Goal: Navigation & Orientation: Understand site structure

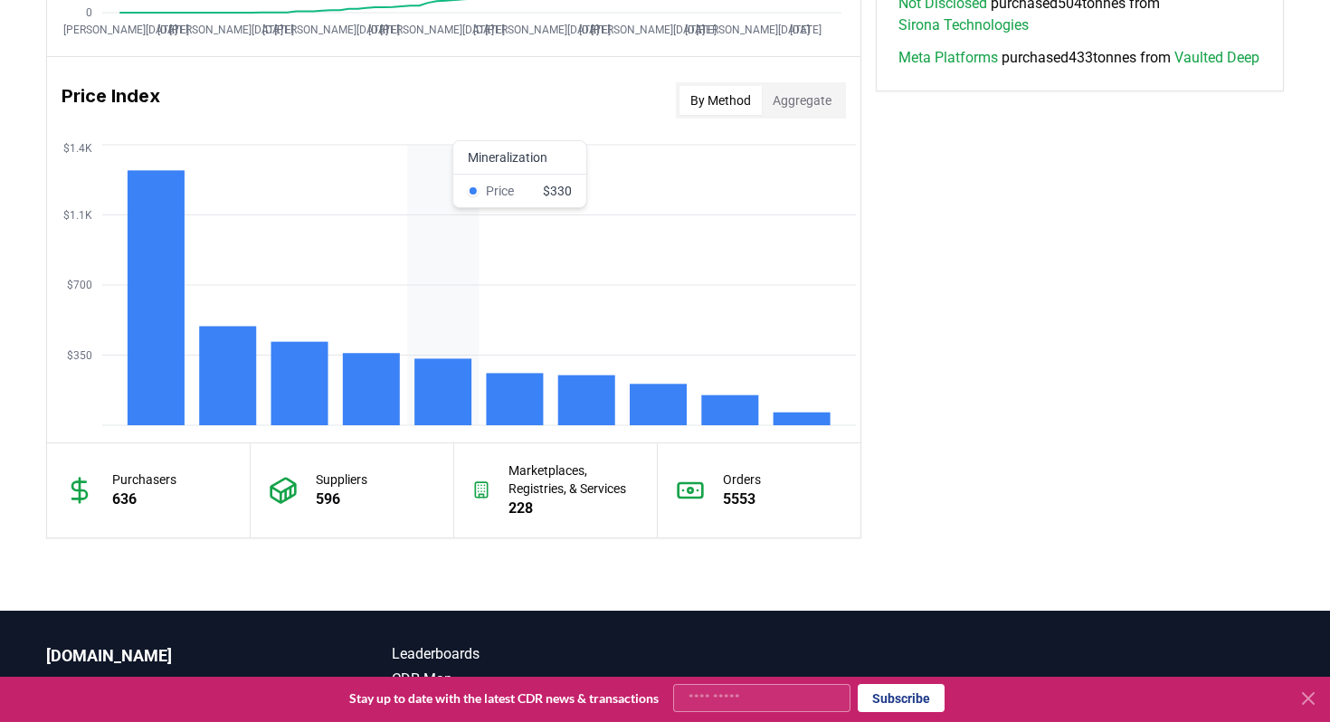
scroll to position [1604, 0]
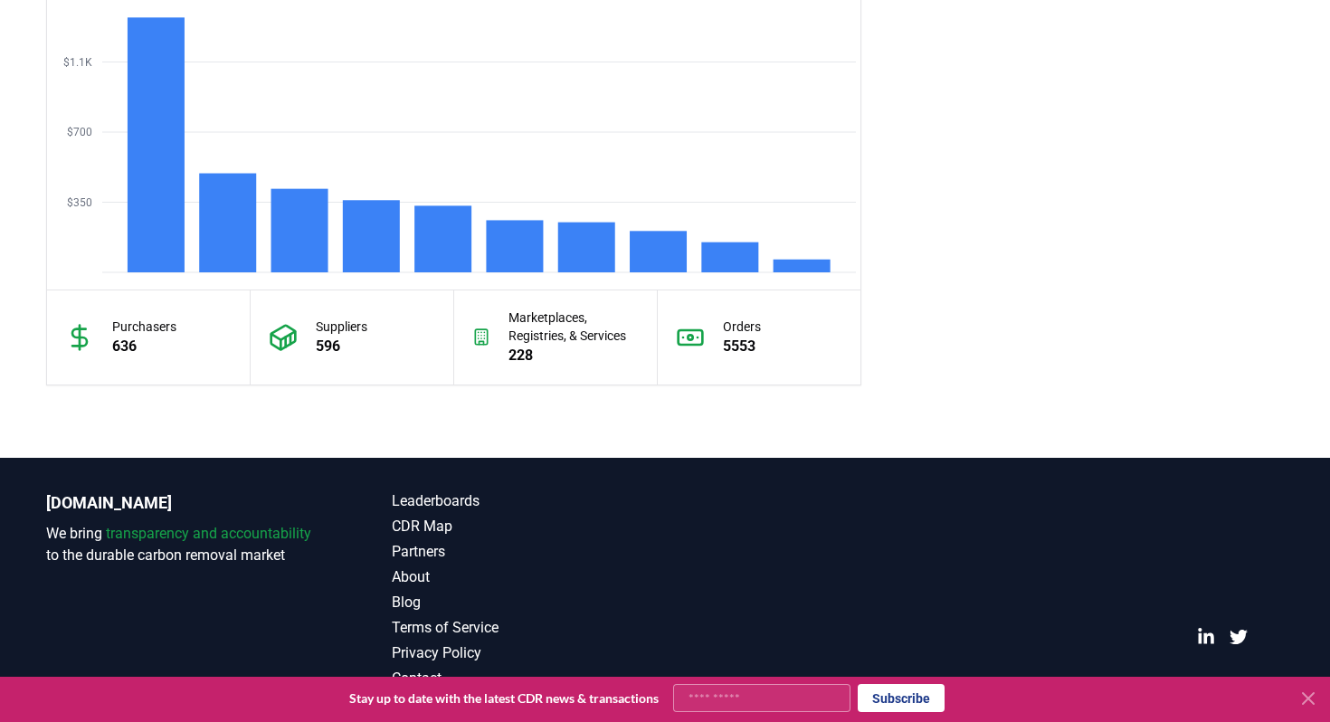
click at [1306, 699] on icon at bounding box center [1308, 698] width 11 height 11
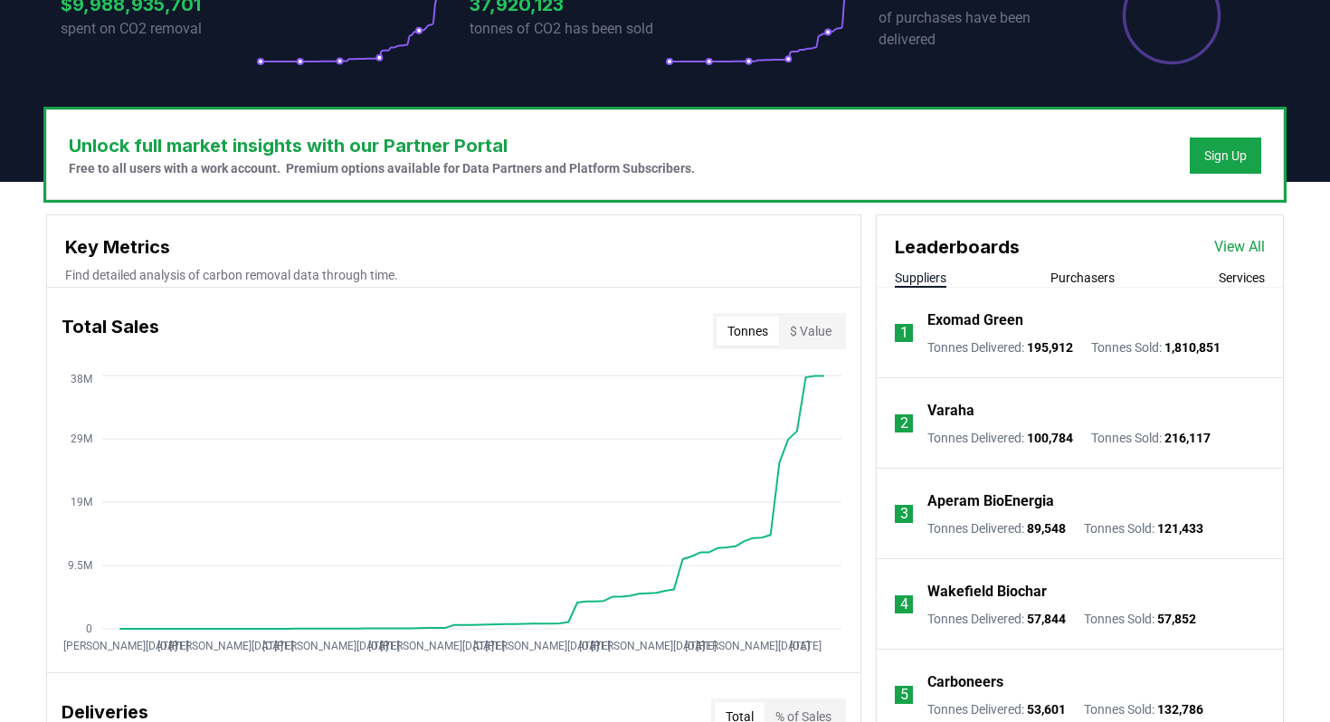
scroll to position [0, 0]
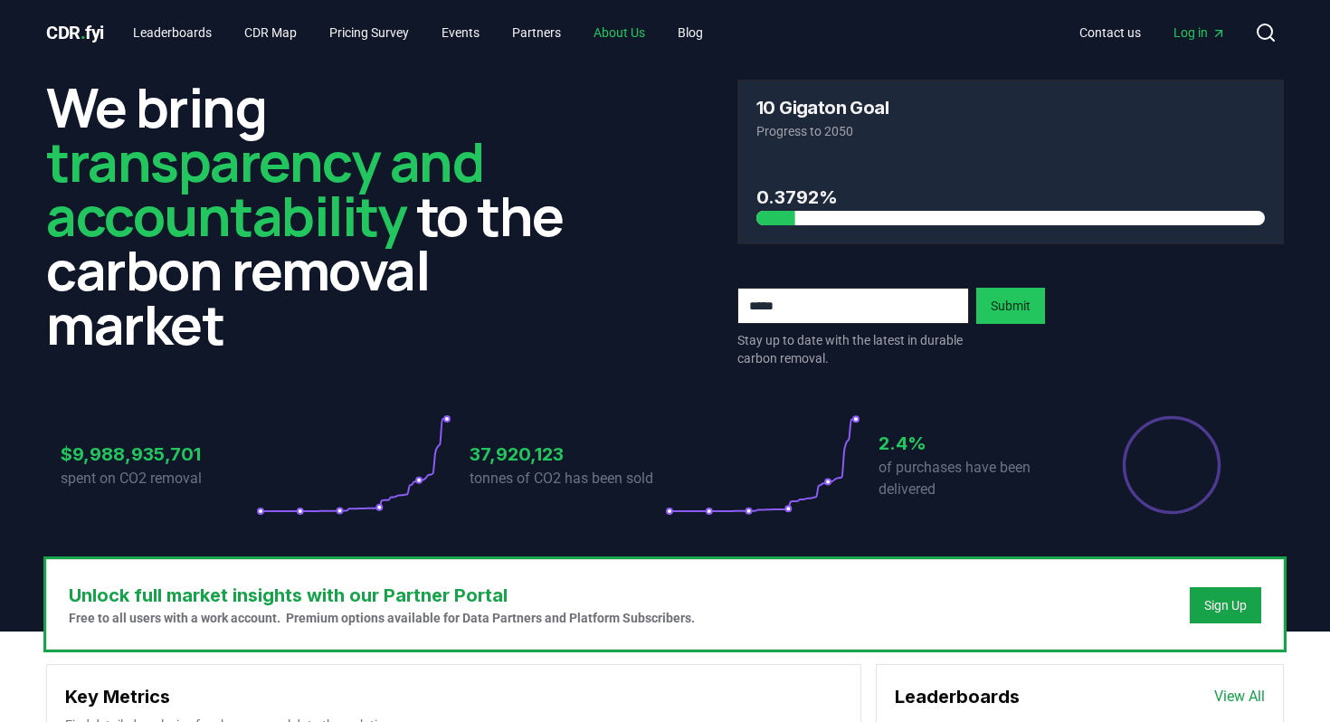
click at [660, 35] on link "About Us" at bounding box center [619, 32] width 81 height 33
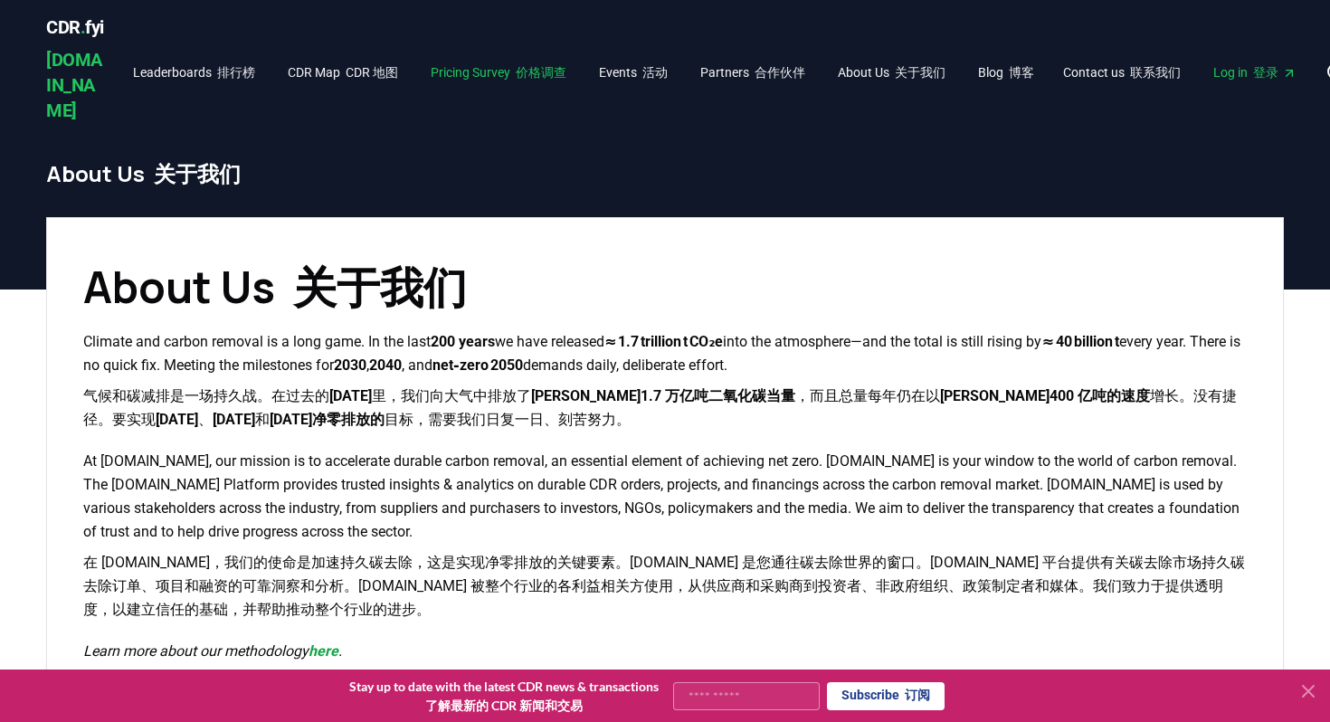
click at [558, 65] on font "价格调查" at bounding box center [541, 72] width 51 height 14
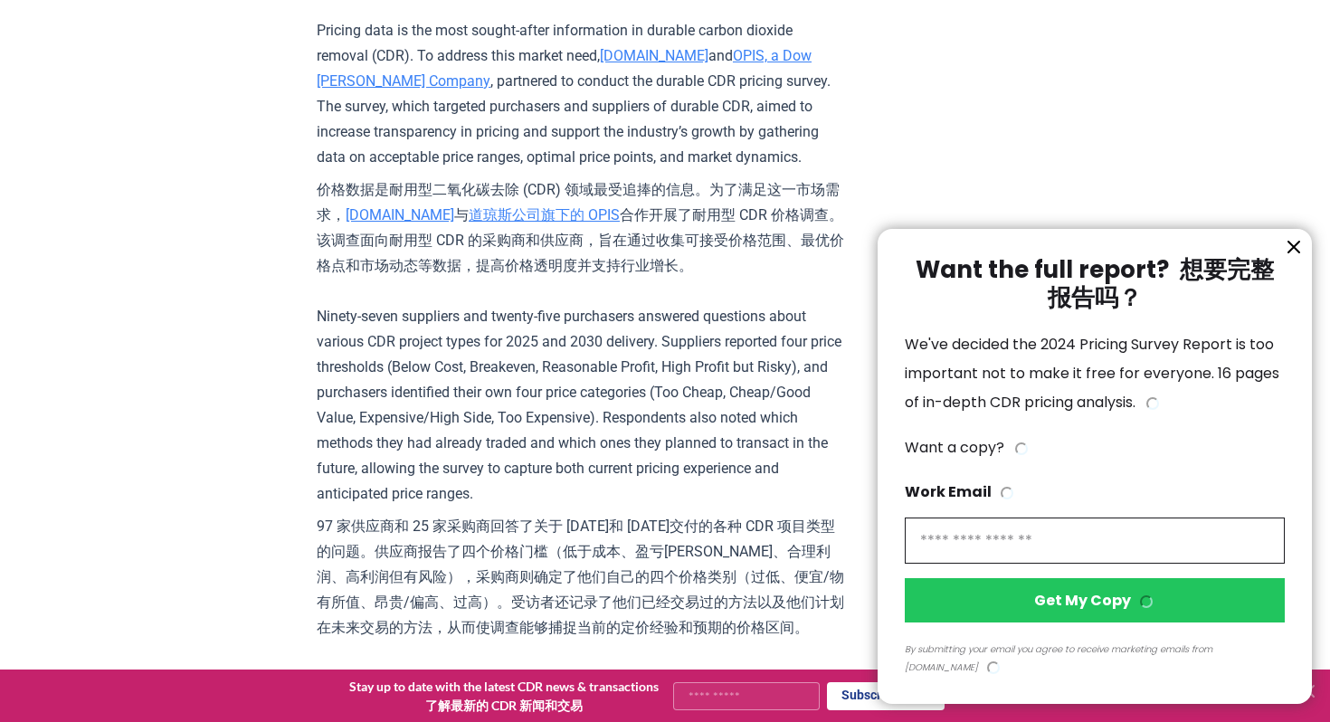
scroll to position [948, 1]
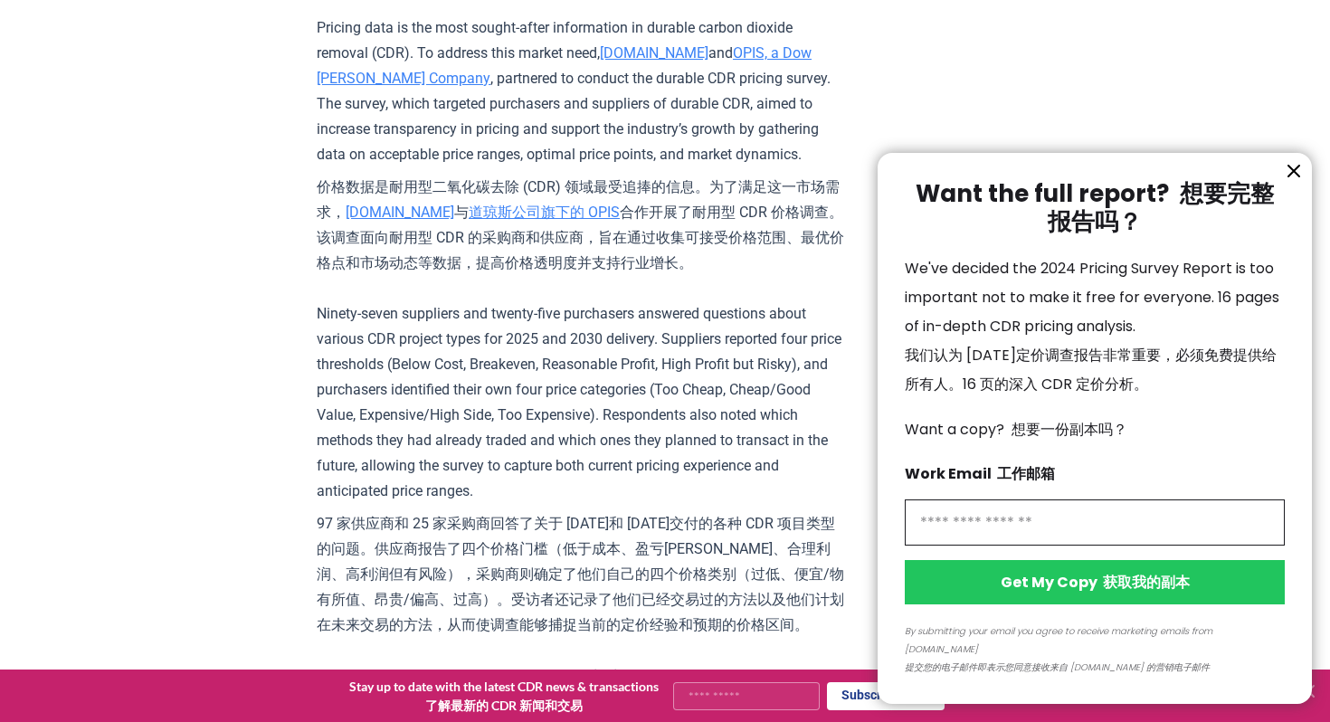
click at [1297, 182] on icon "information" at bounding box center [1294, 171] width 22 height 22
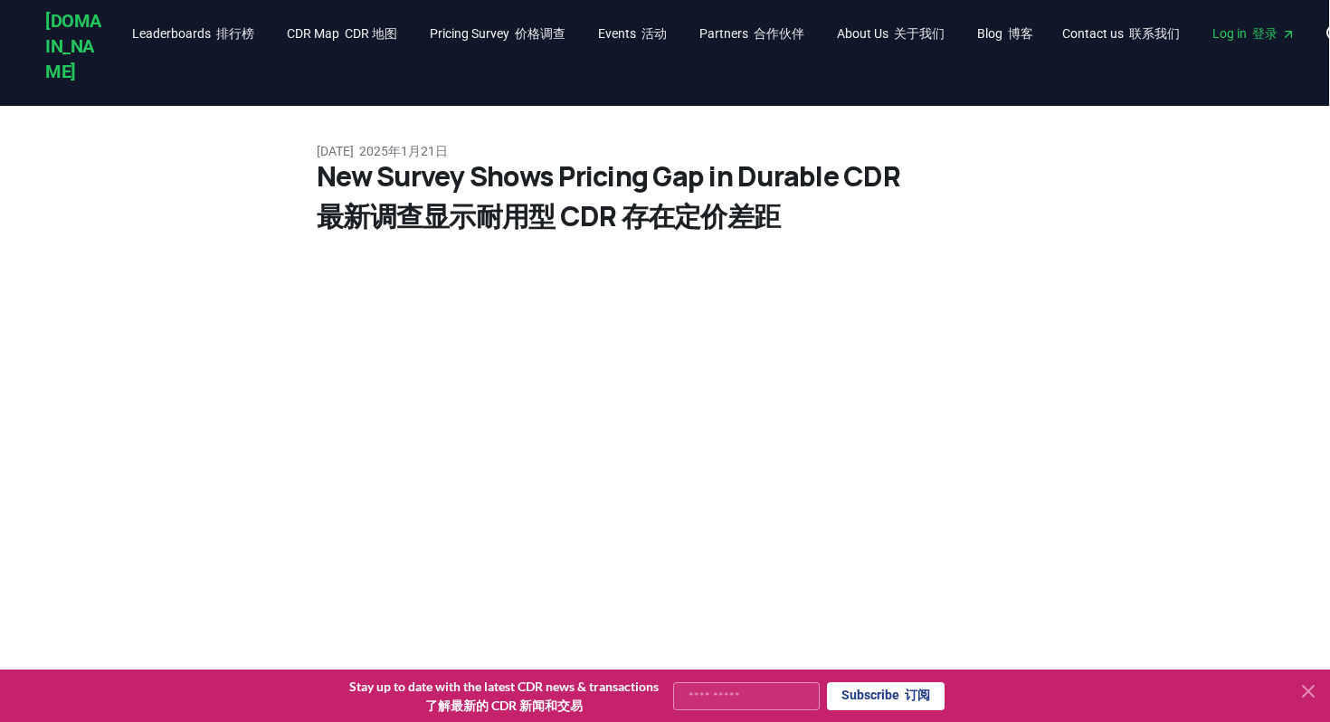
scroll to position [0, 1]
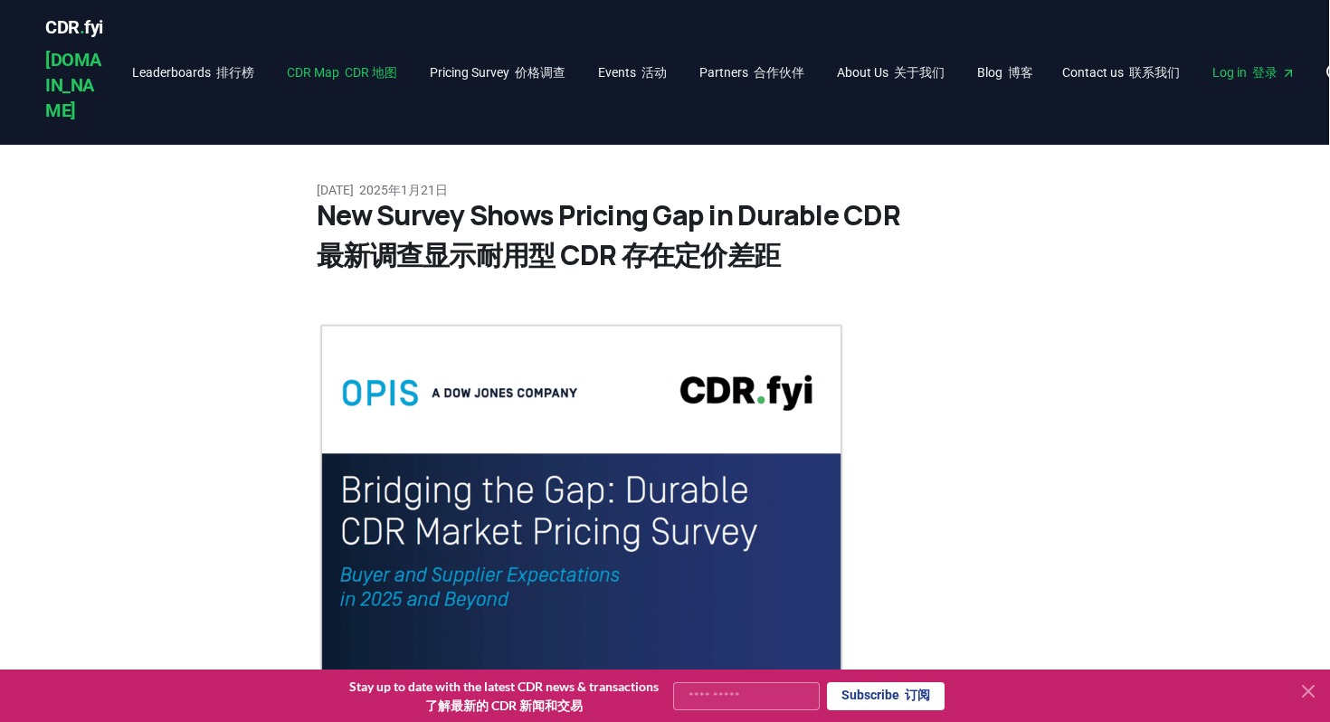
click at [340, 56] on link "CDR Map CDR 地图" at bounding box center [341, 72] width 139 height 33
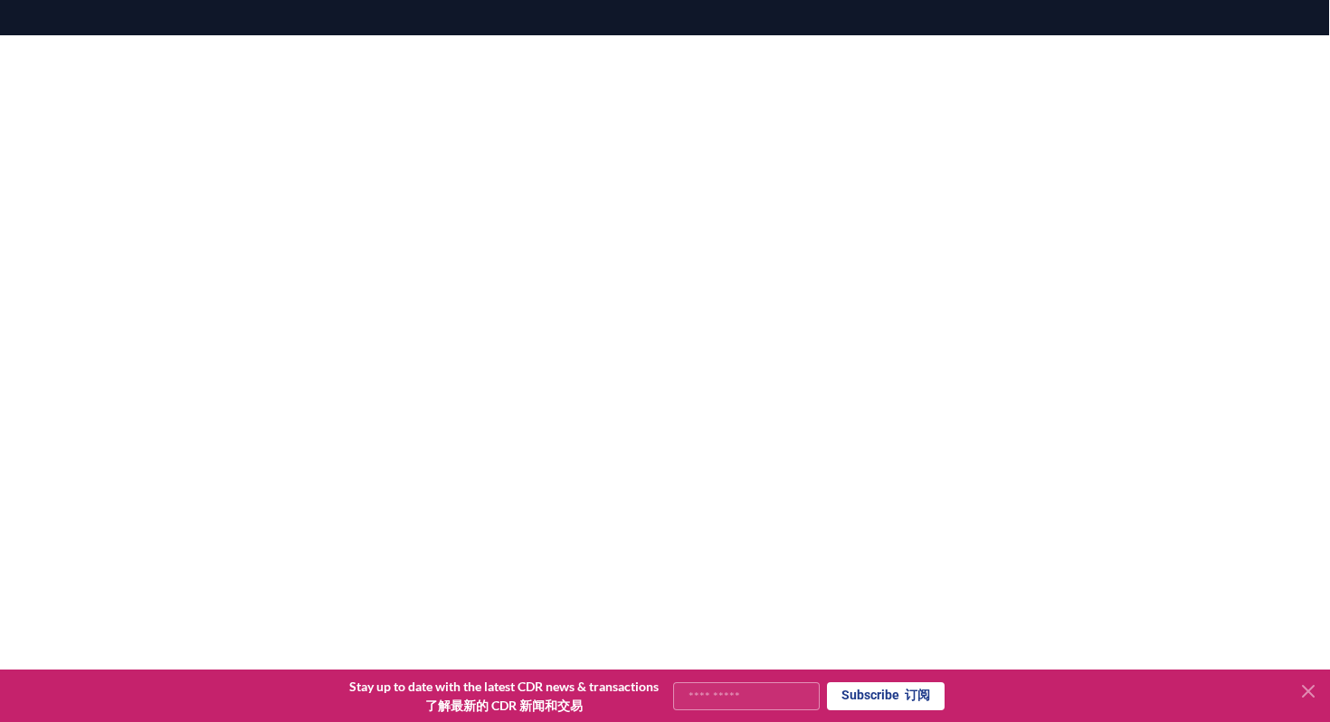
scroll to position [388, 1]
